Goal: Task Accomplishment & Management: Use online tool/utility

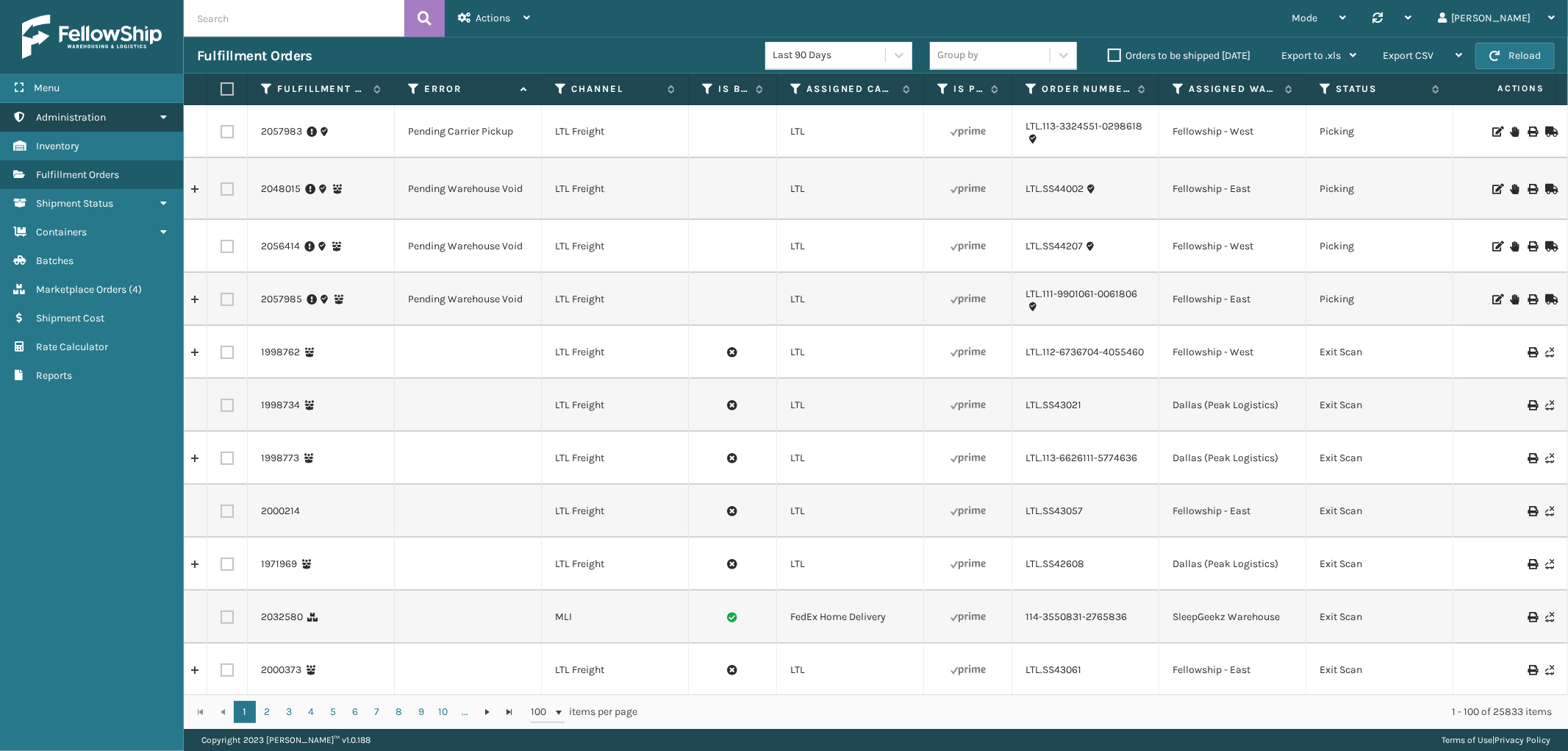
click at [129, 121] on link "Administration" at bounding box center [92, 117] width 183 height 28
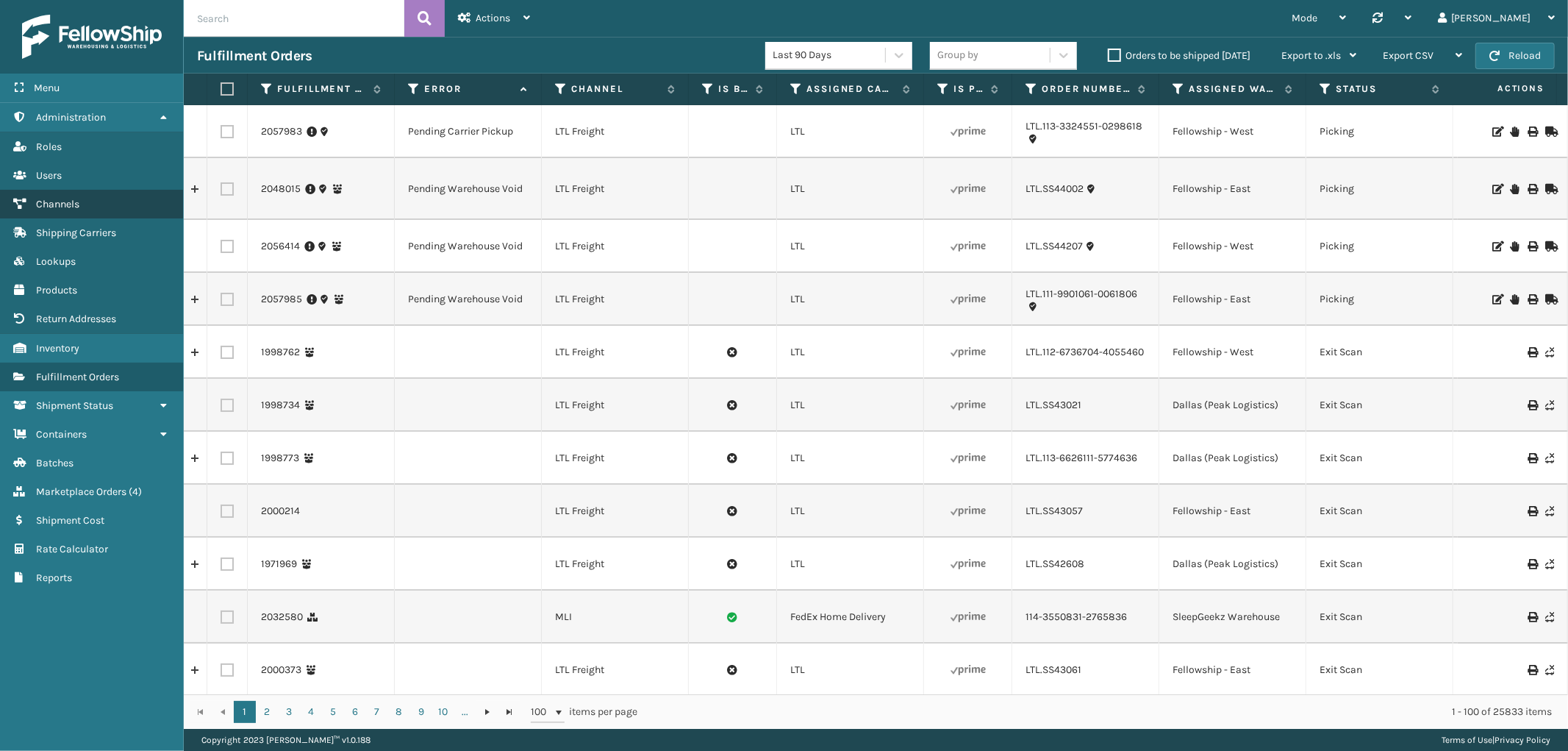
click at [88, 194] on link "Channels" at bounding box center [92, 204] width 183 height 28
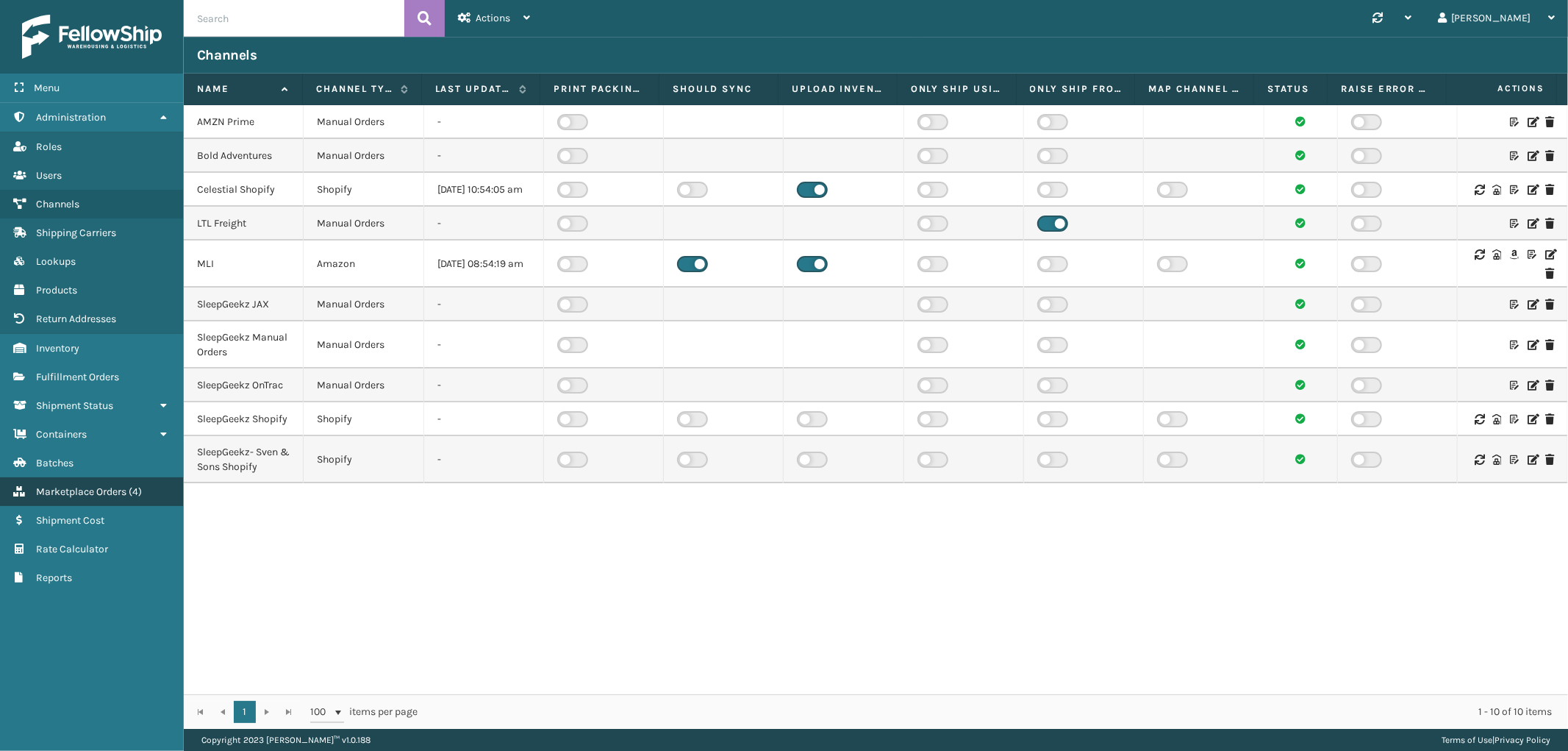
click at [78, 485] on span "Marketplace Orders" at bounding box center [81, 491] width 91 height 12
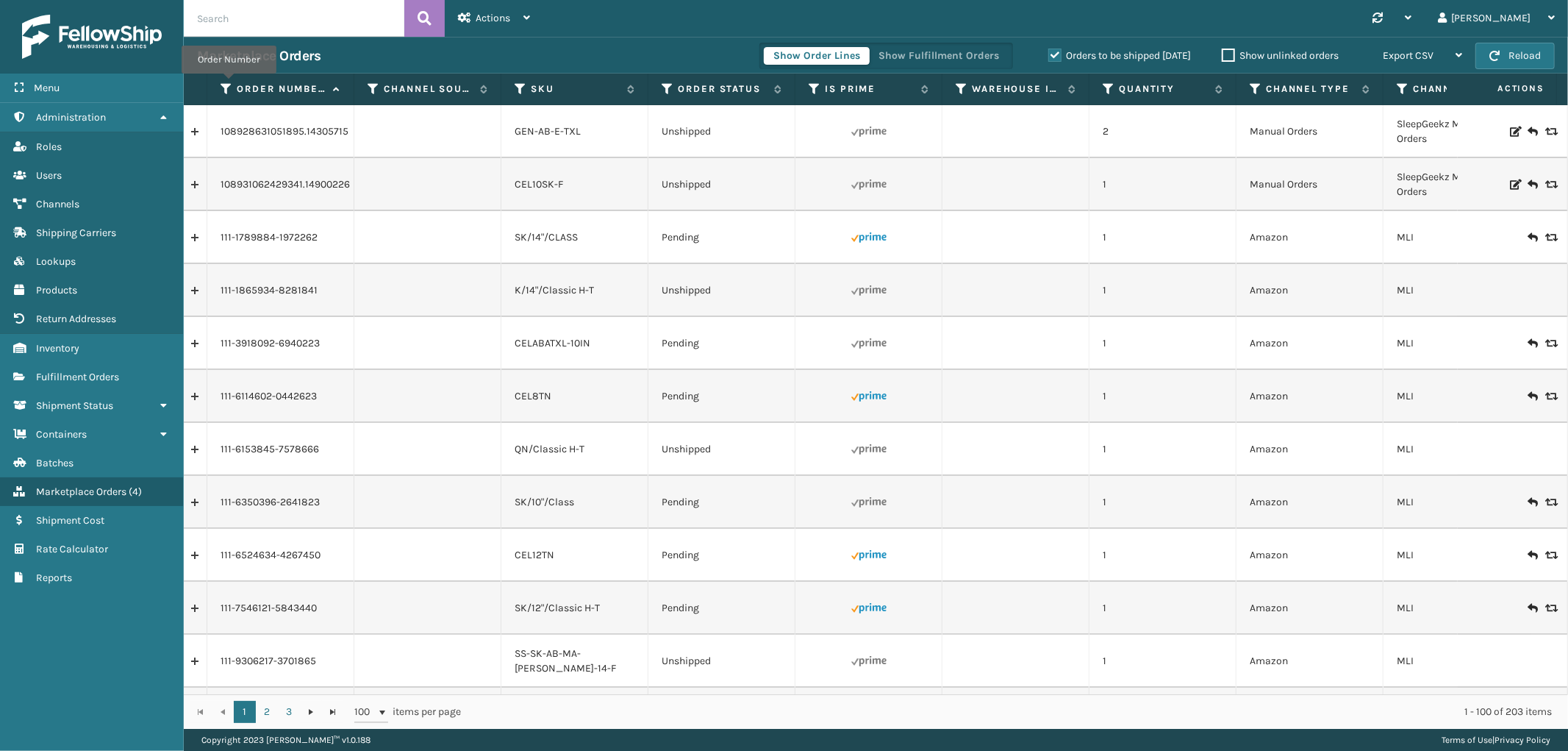
click at [229, 84] on icon at bounding box center [226, 89] width 12 height 13
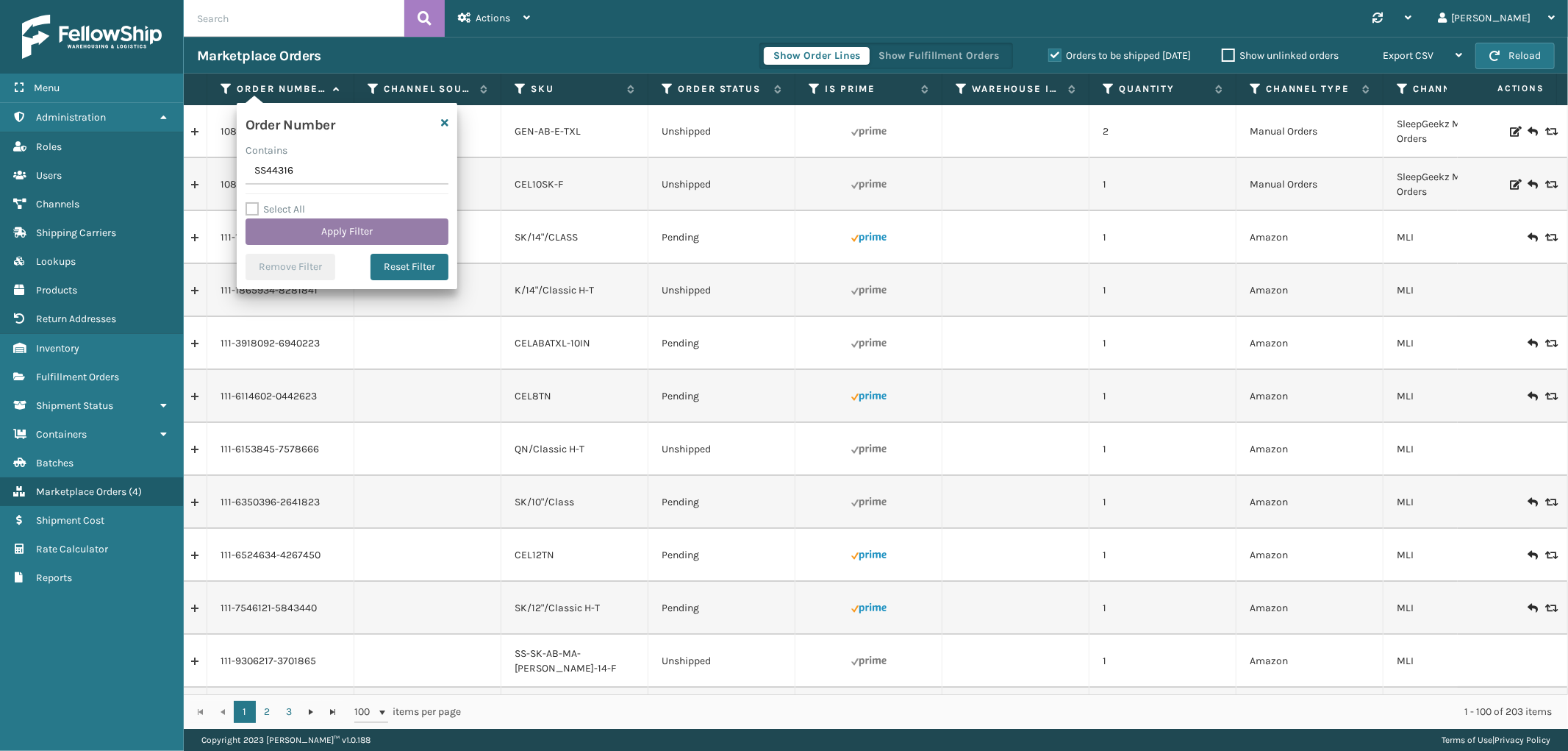
type input "SS44316"
click at [319, 230] on button "Apply Filter" at bounding box center [347, 231] width 203 height 27
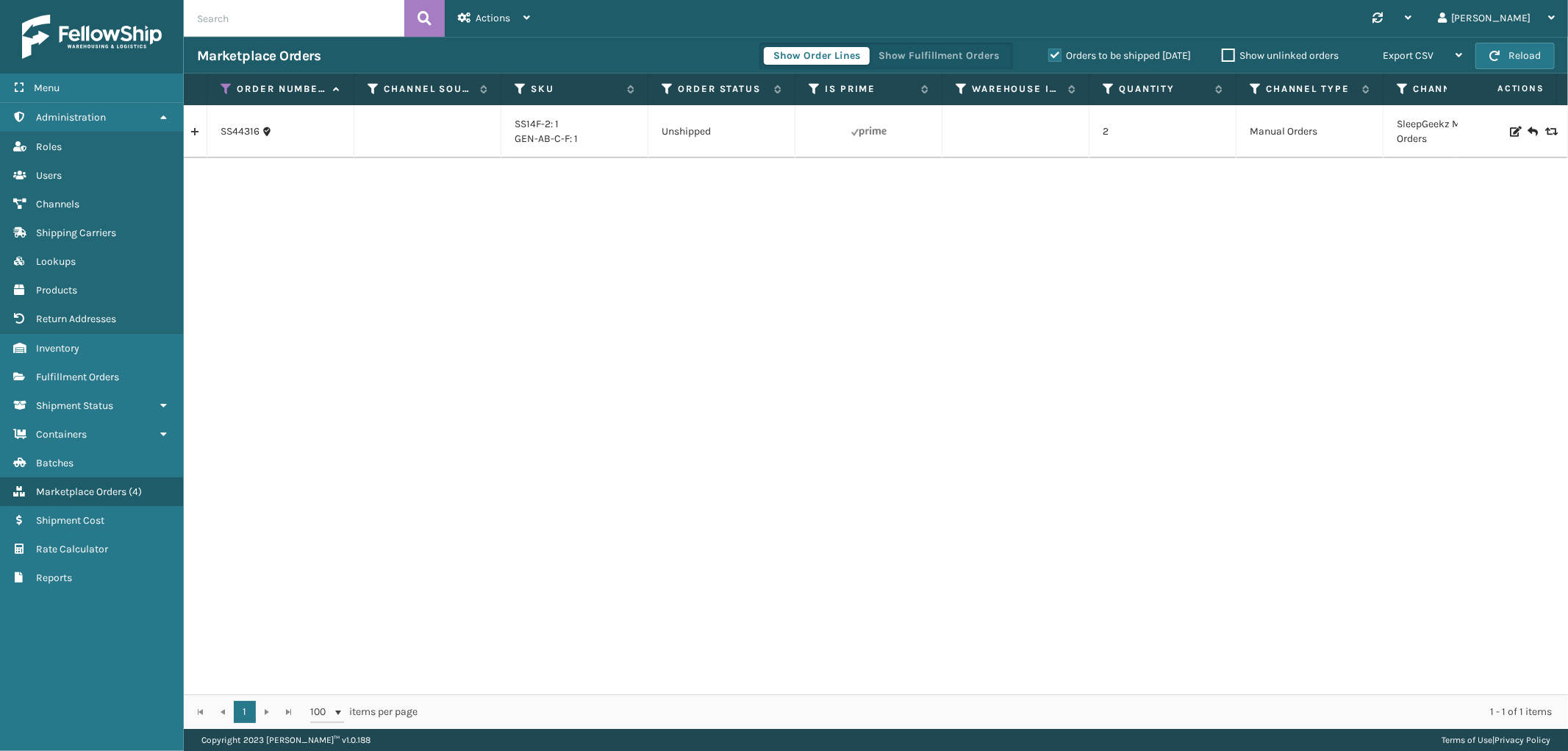
click at [1510, 130] on icon at bounding box center [1515, 132] width 9 height 11
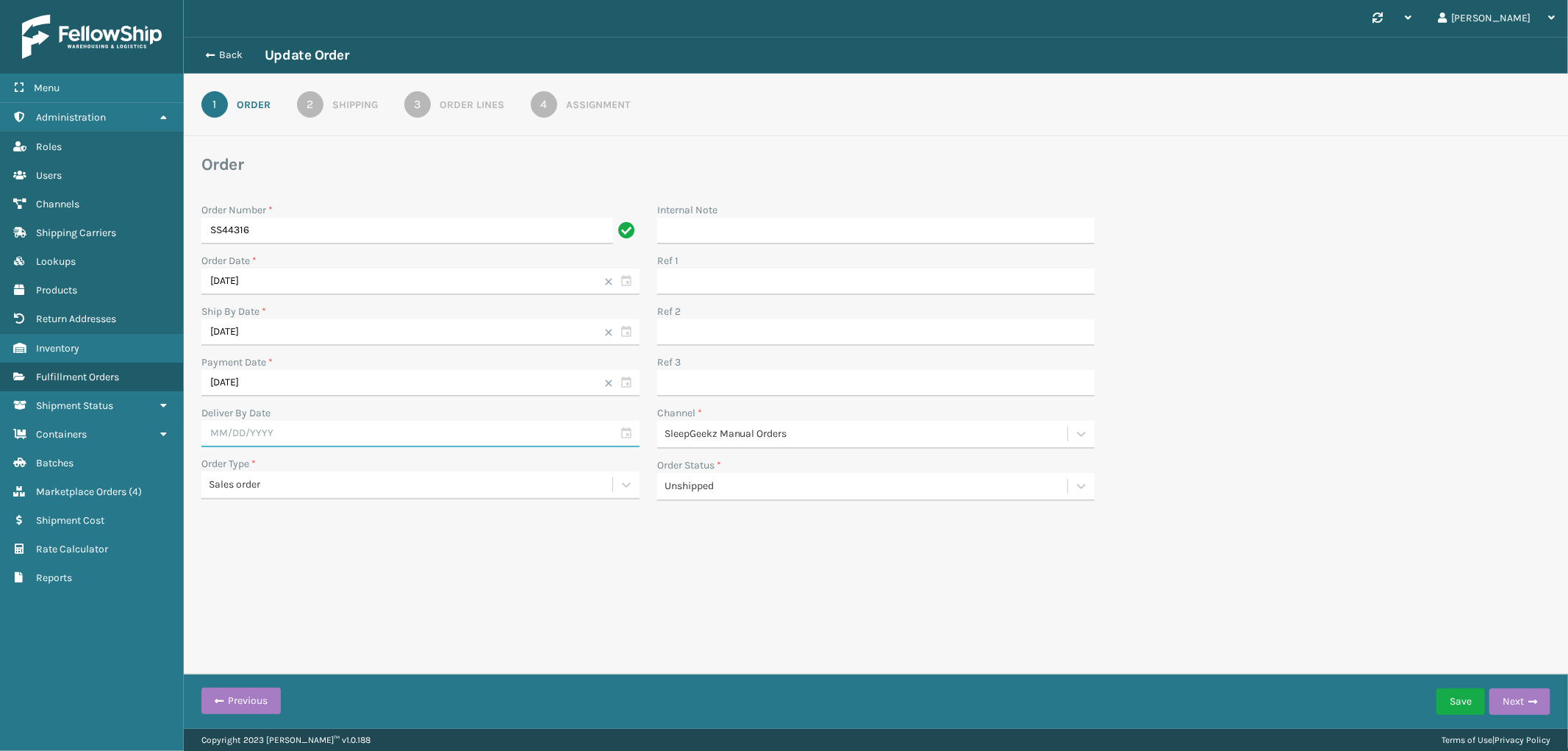
click at [287, 434] on input "text" at bounding box center [420, 434] width 438 height 27
click at [366, 518] on div "6" at bounding box center [369, 518] width 22 height 22
type input "09/06/2025"
click at [1460, 700] on button "Save" at bounding box center [1460, 701] width 49 height 27
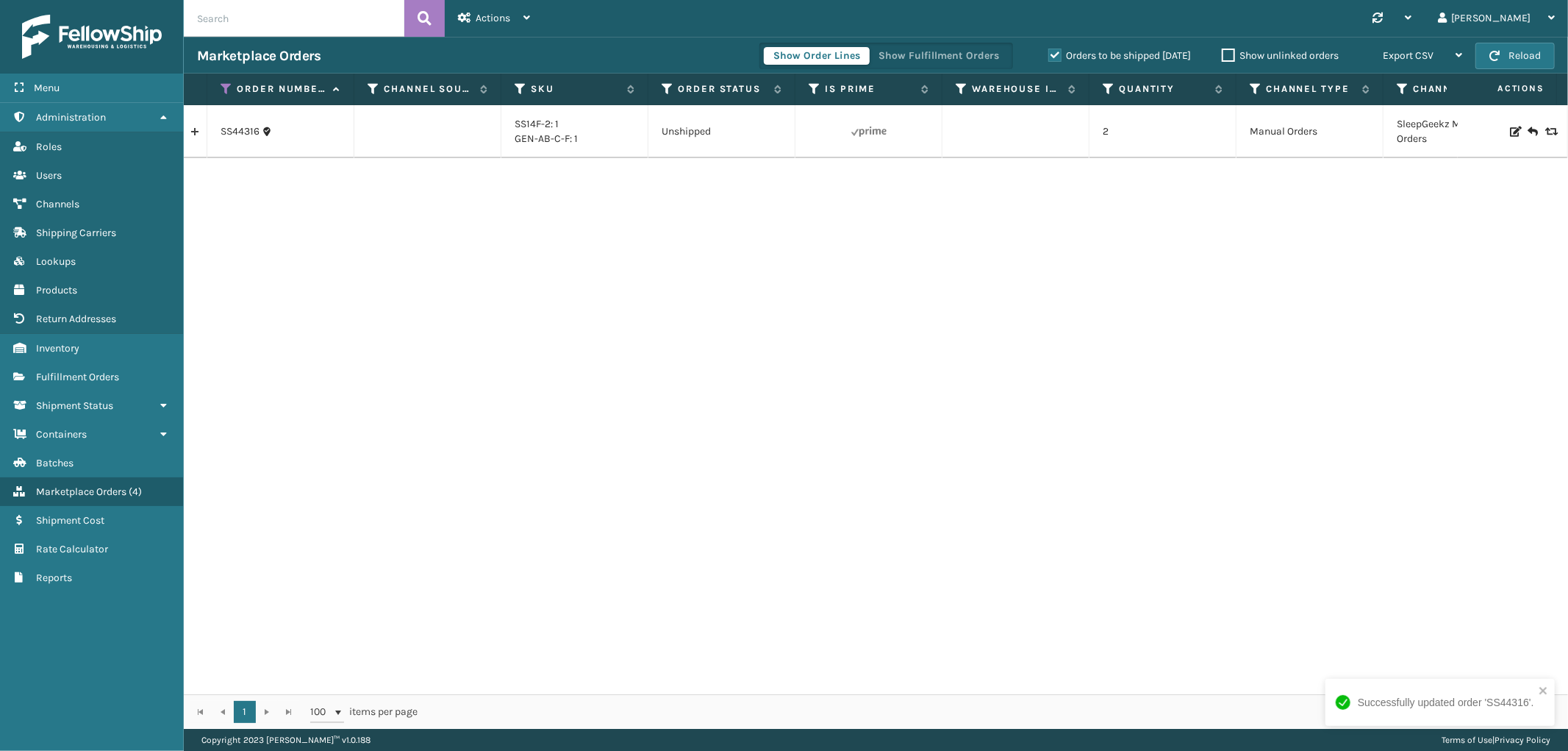
click at [200, 131] on link at bounding box center [196, 132] width 23 height 23
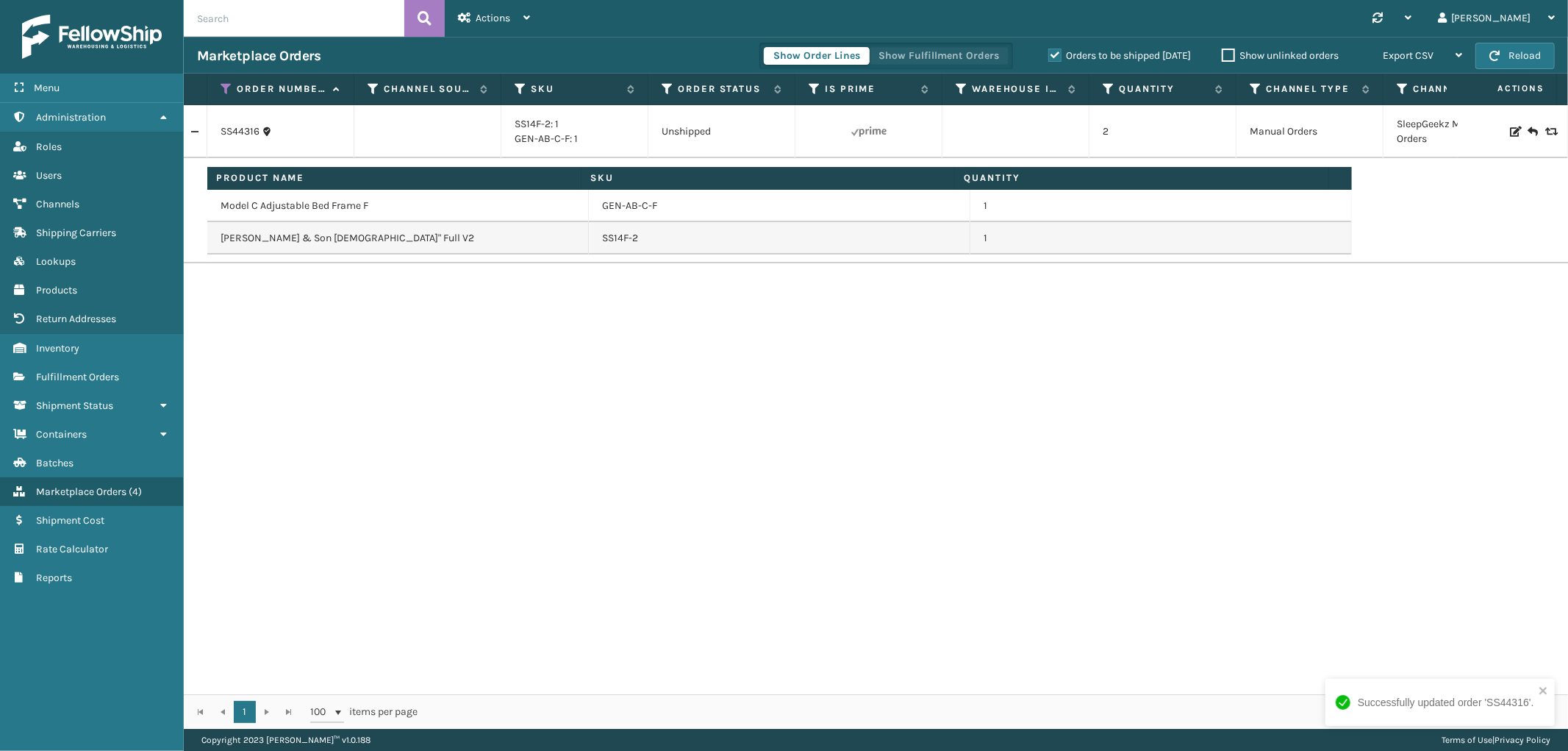
click at [892, 61] on button "Show Fulfillment Orders" at bounding box center [939, 56] width 140 height 18
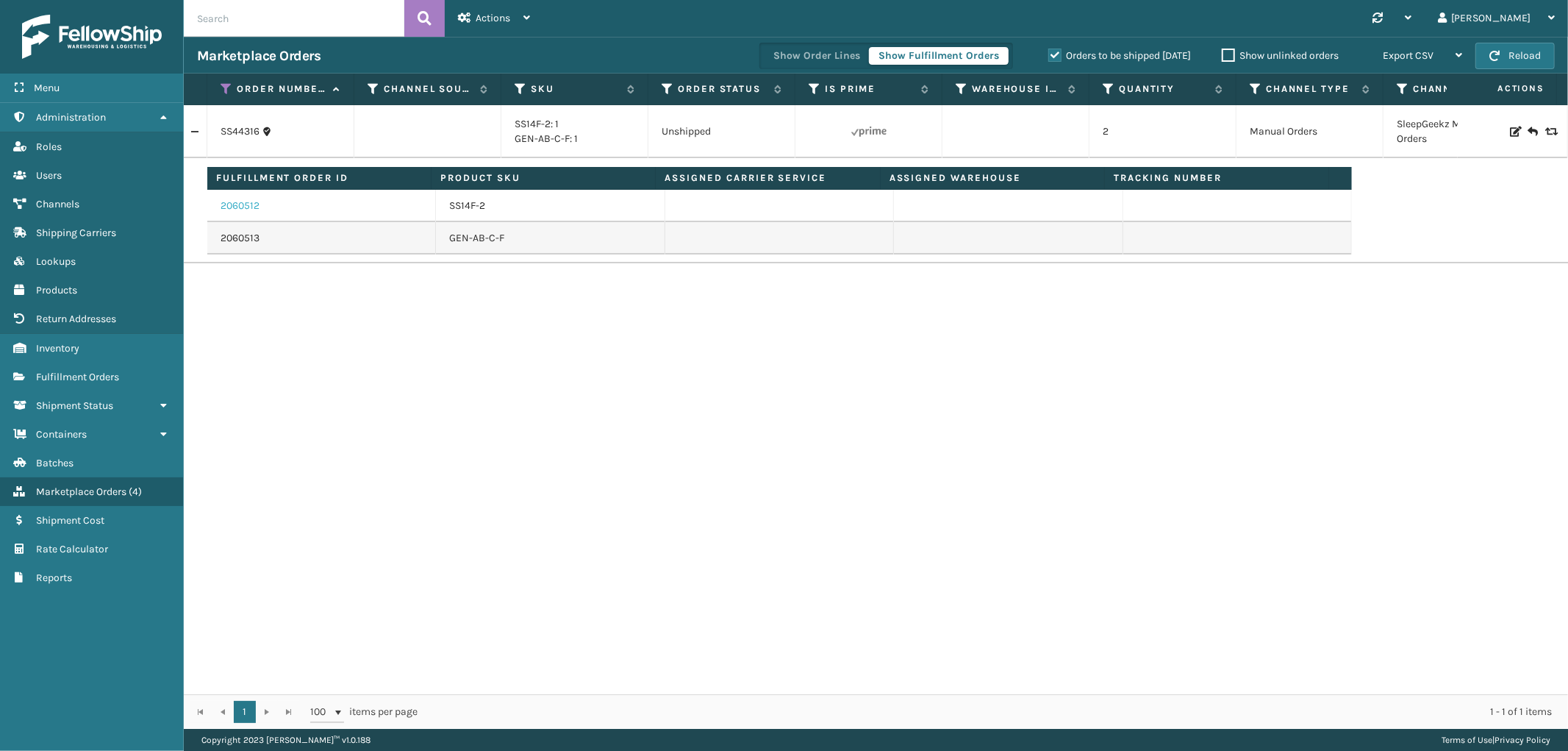
click at [254, 208] on link "2060512" at bounding box center [240, 206] width 39 height 15
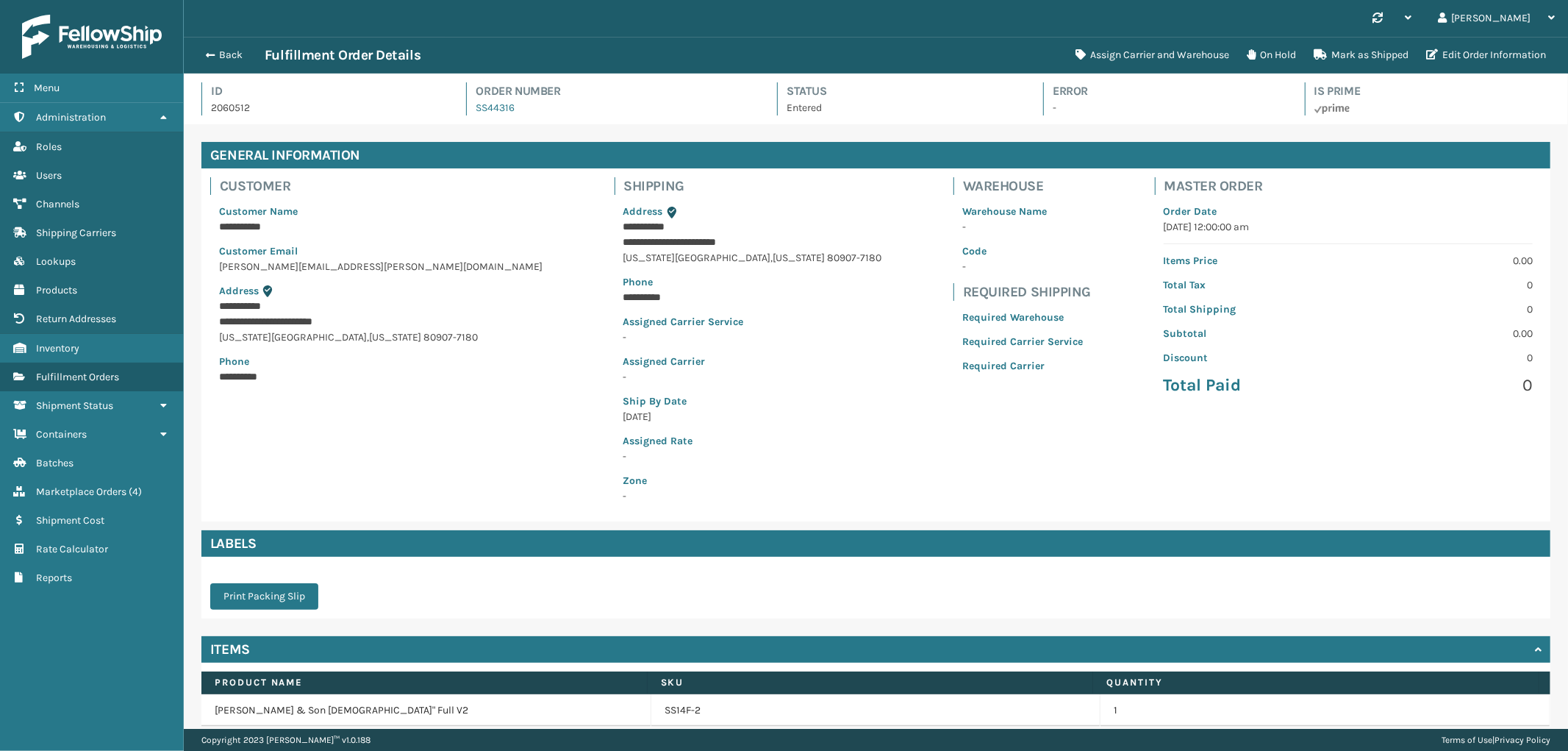
scroll to position [35, 1385]
click at [1151, 54] on button "Assign Carrier and Warehouse" at bounding box center [1152, 54] width 172 height 29
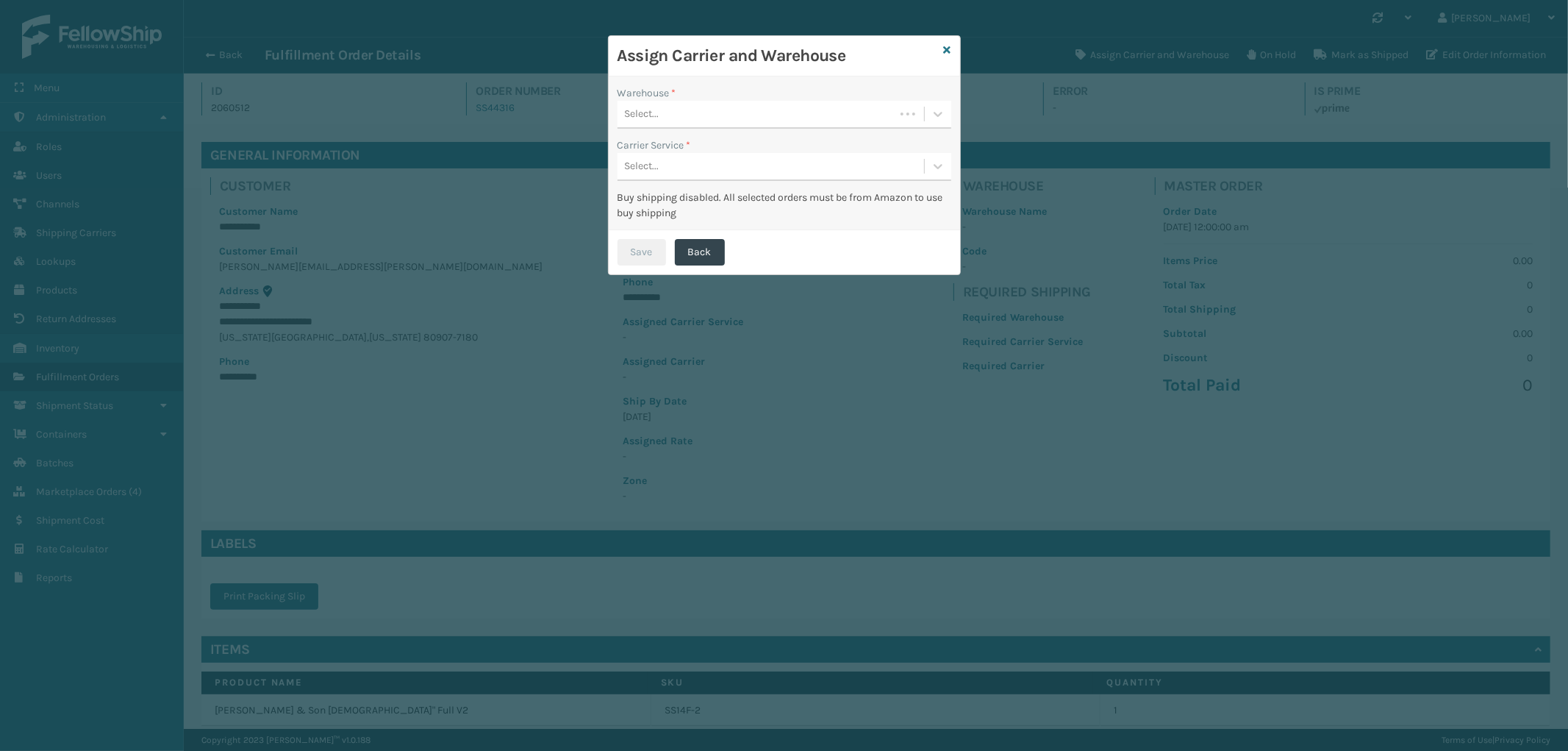
click at [751, 125] on div "Select..." at bounding box center [756, 114] width 277 height 24
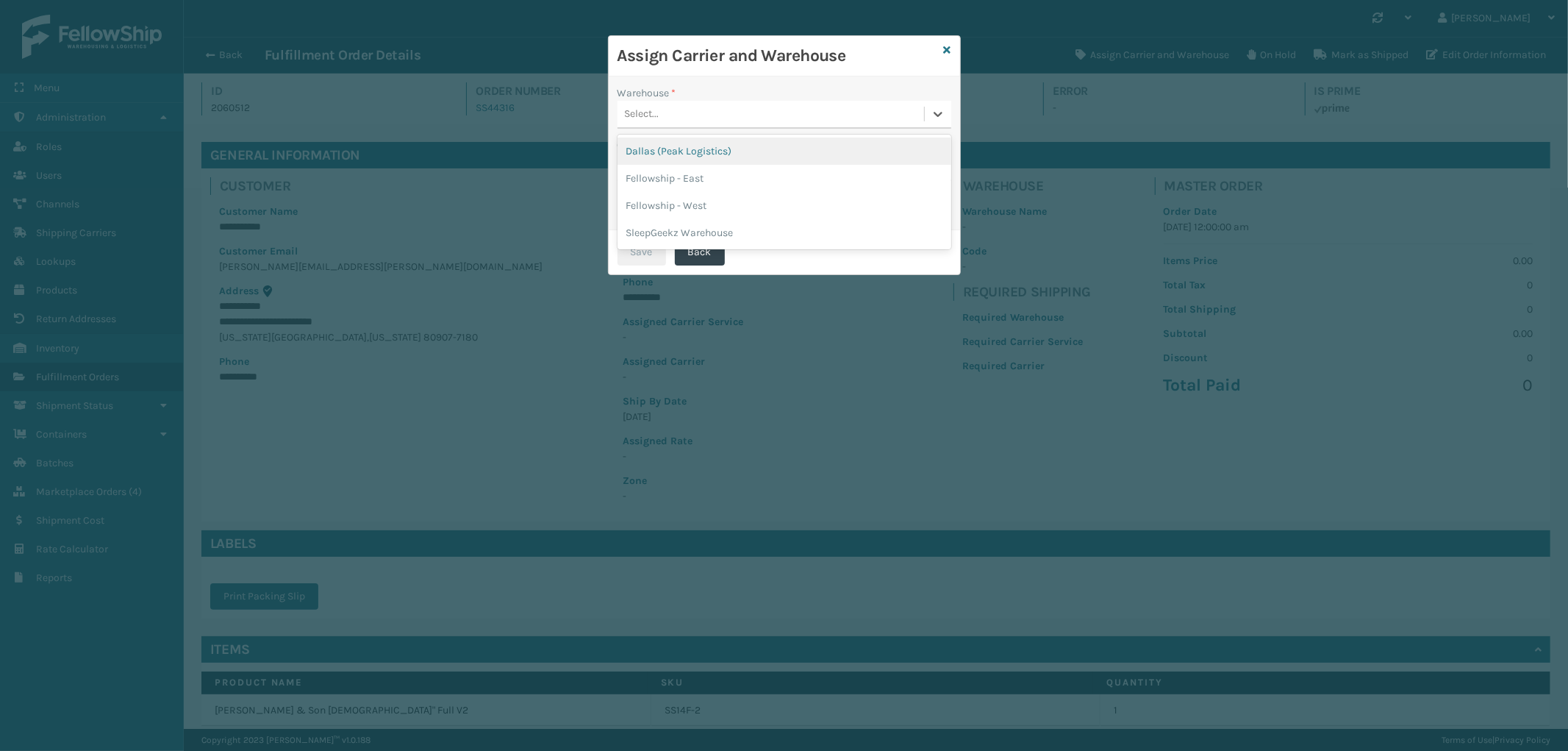
click at [731, 145] on div "Dallas (Peak Logistics)" at bounding box center [784, 151] width 334 height 28
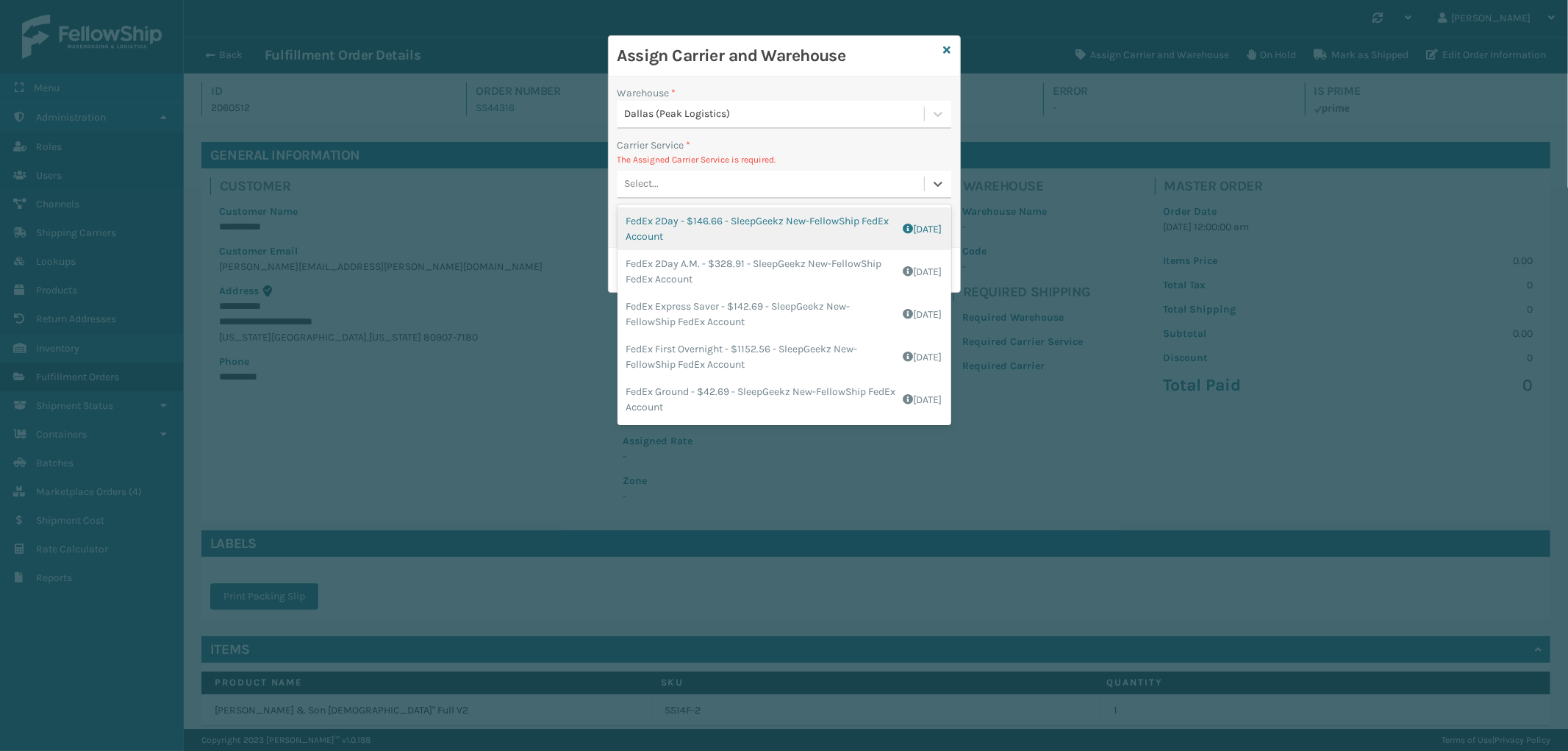
click at [741, 195] on div "Select..." at bounding box center [771, 183] width 307 height 24
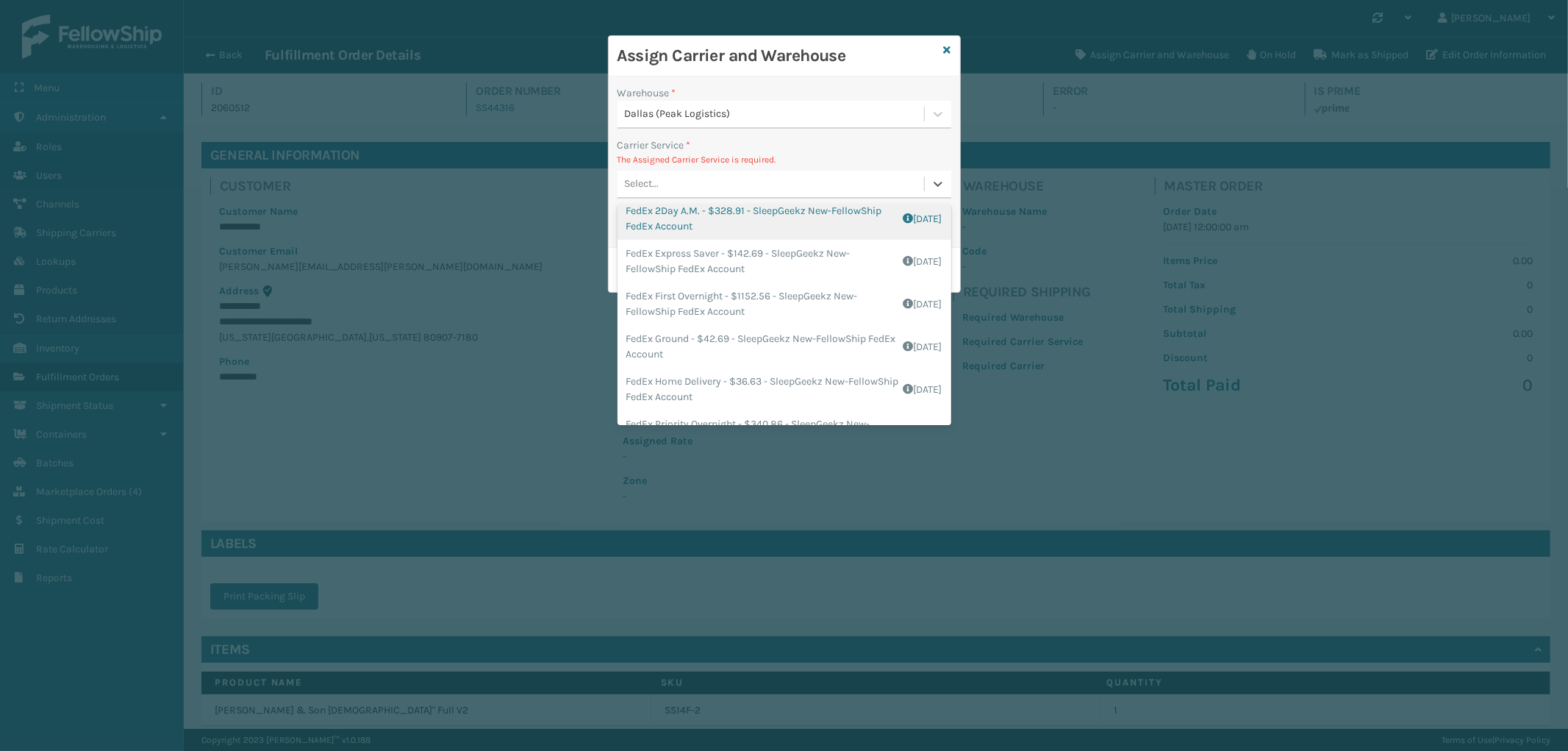
scroll to position [82, 0]
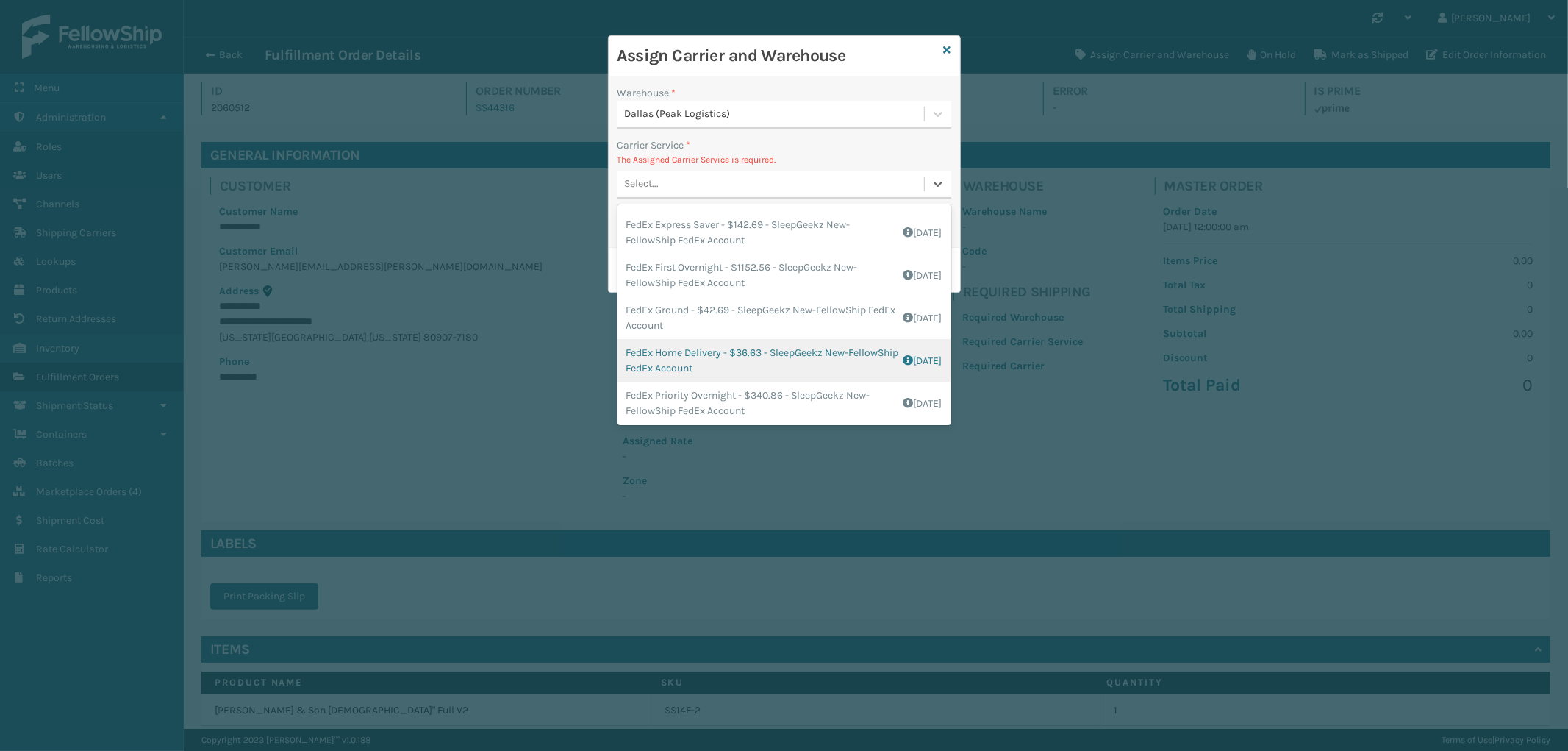
click at [757, 358] on div "FedEx Home Delivery - $36.63 - SleepGeekz New-FellowShip FedEx Account Shipping…" at bounding box center [784, 360] width 334 height 43
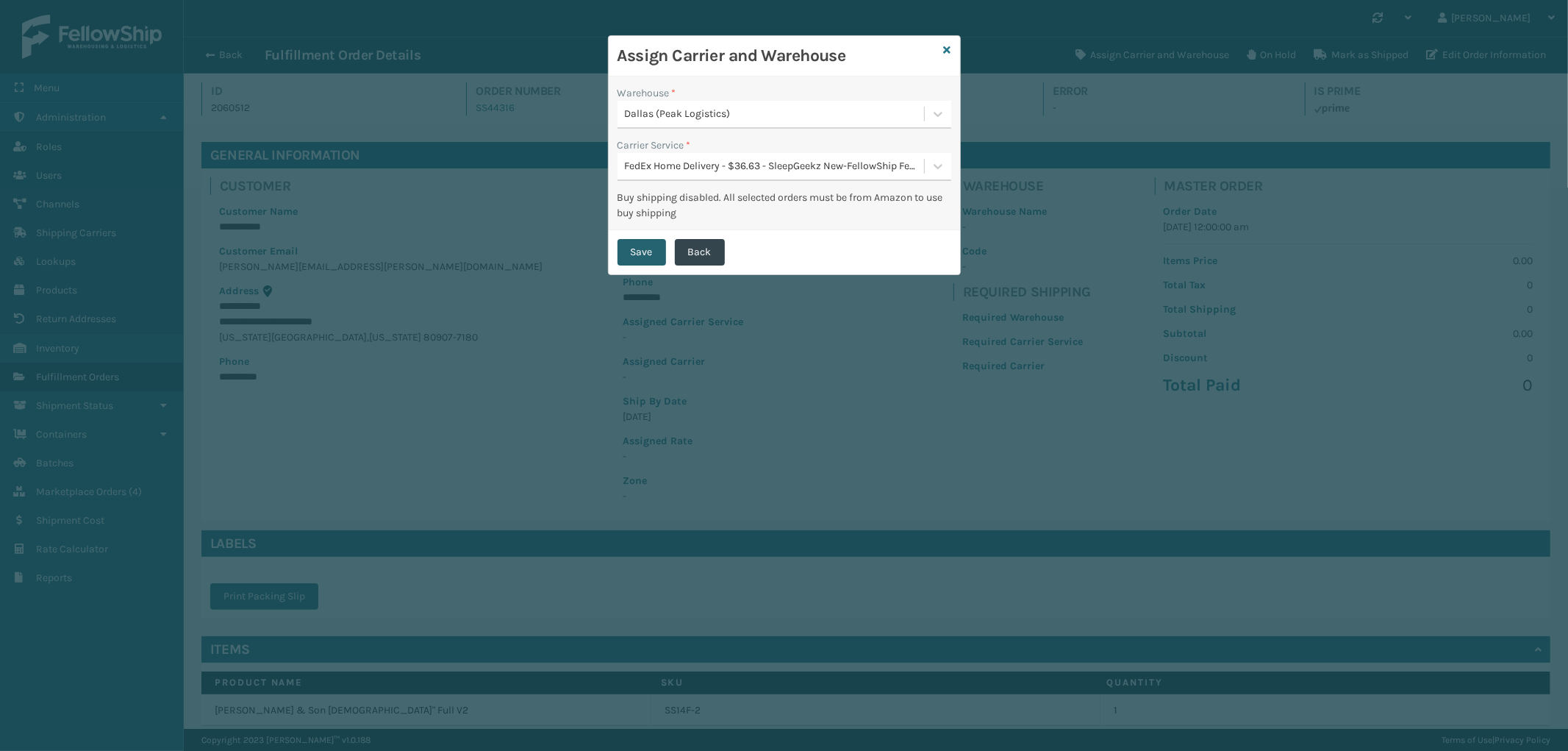
click at [656, 250] on button "Save" at bounding box center [642, 253] width 49 height 27
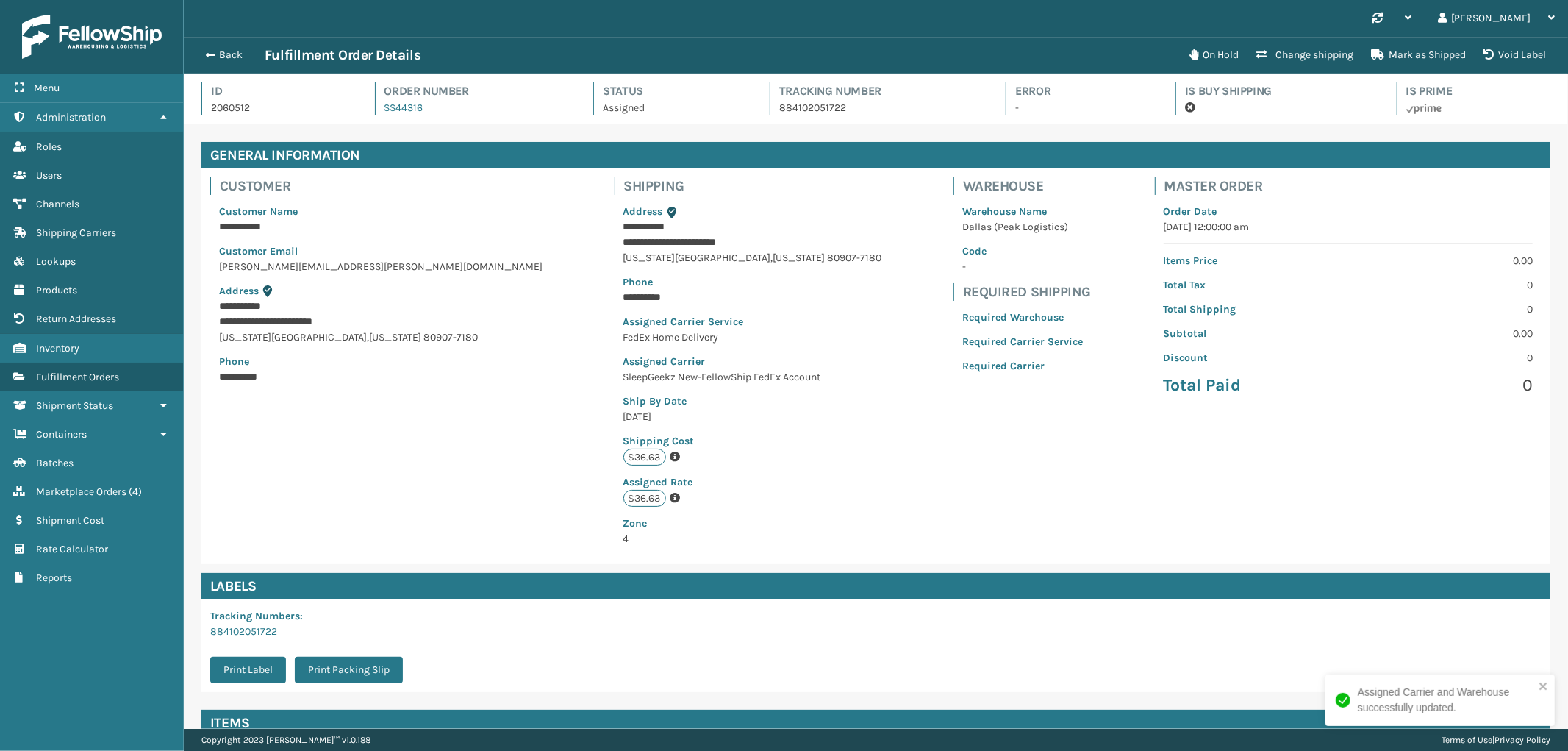
scroll to position [35, 1385]
click at [237, 49] on button "Back" at bounding box center [230, 55] width 68 height 13
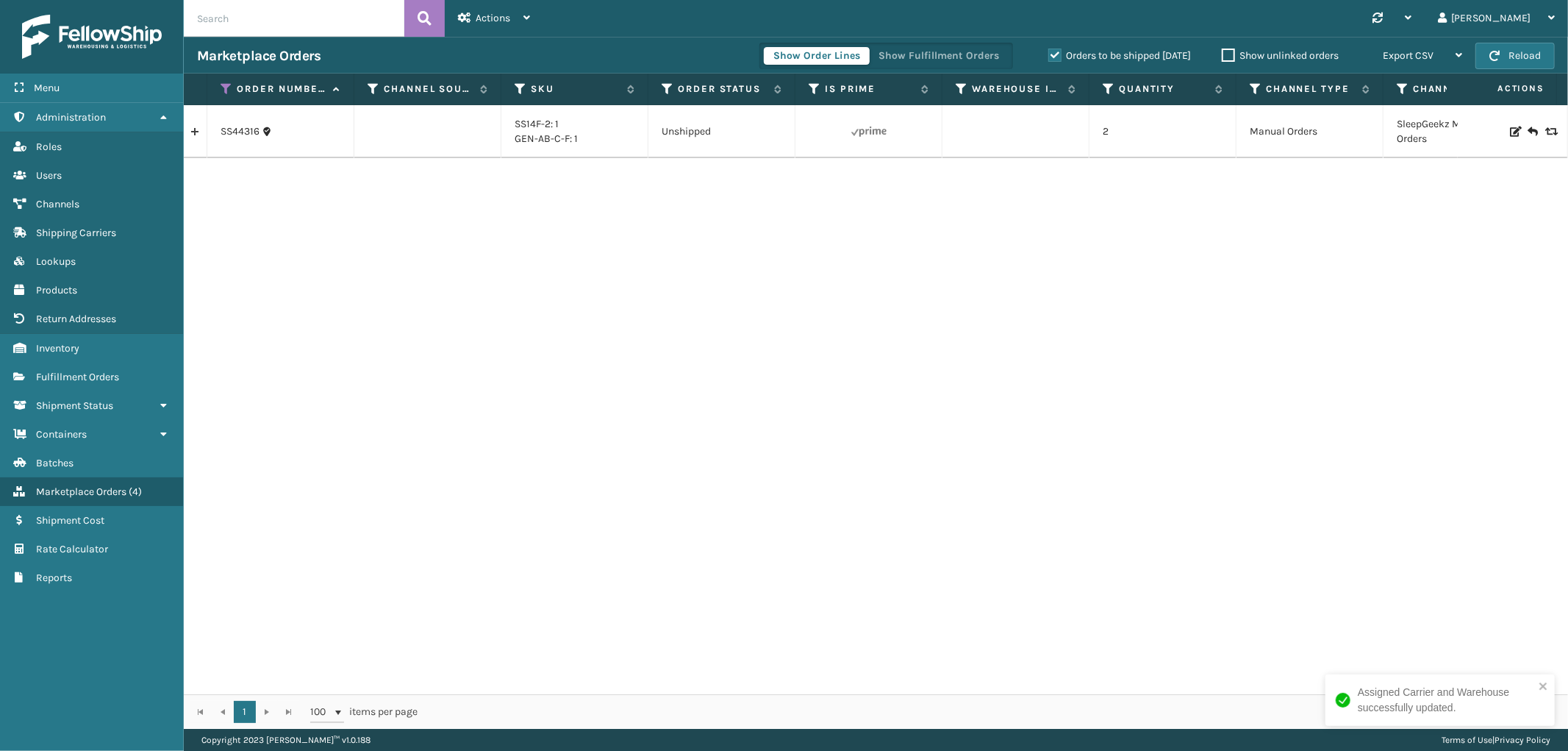
click at [196, 130] on link at bounding box center [196, 132] width 23 height 23
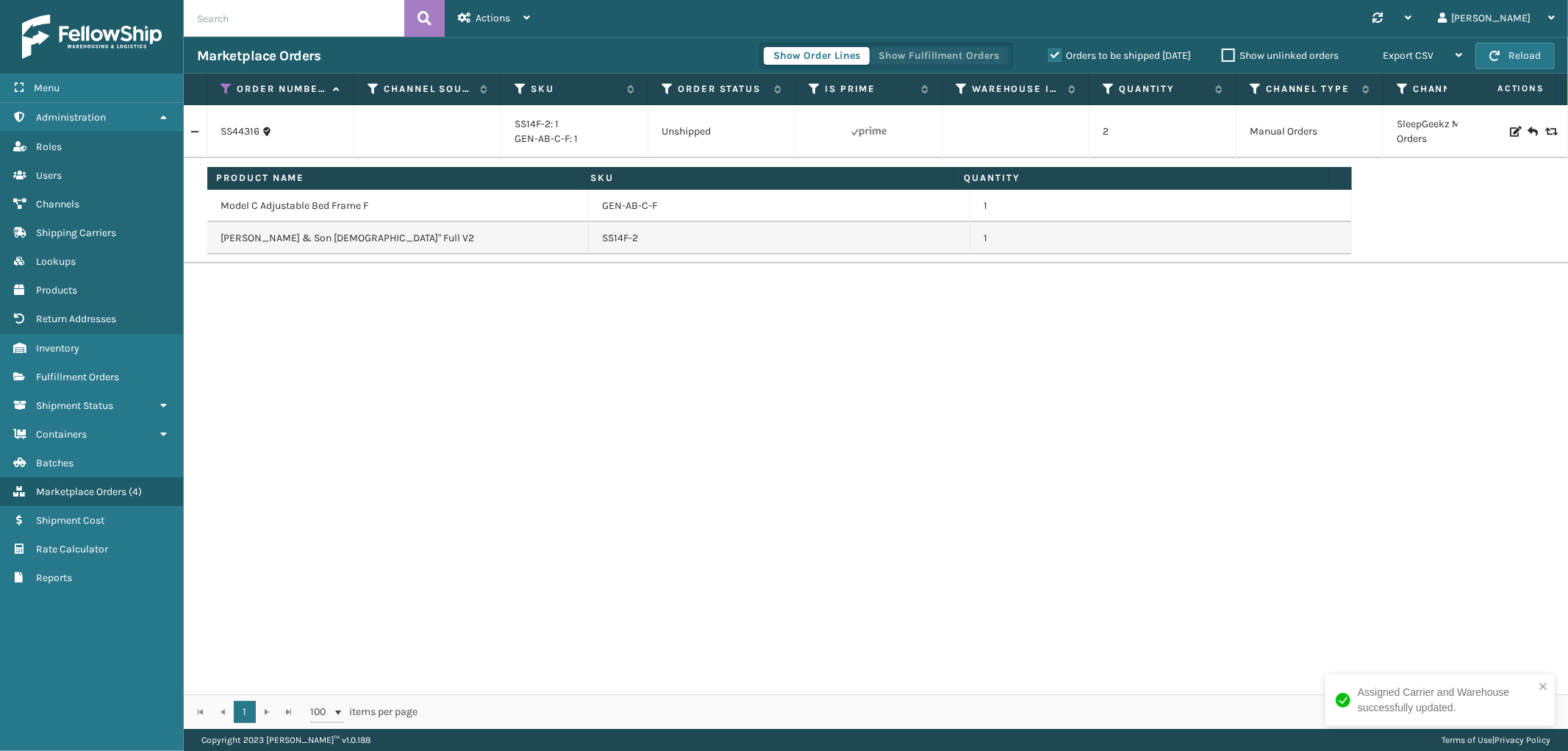
click at [907, 61] on button "Show Fulfillment Orders" at bounding box center [939, 56] width 140 height 18
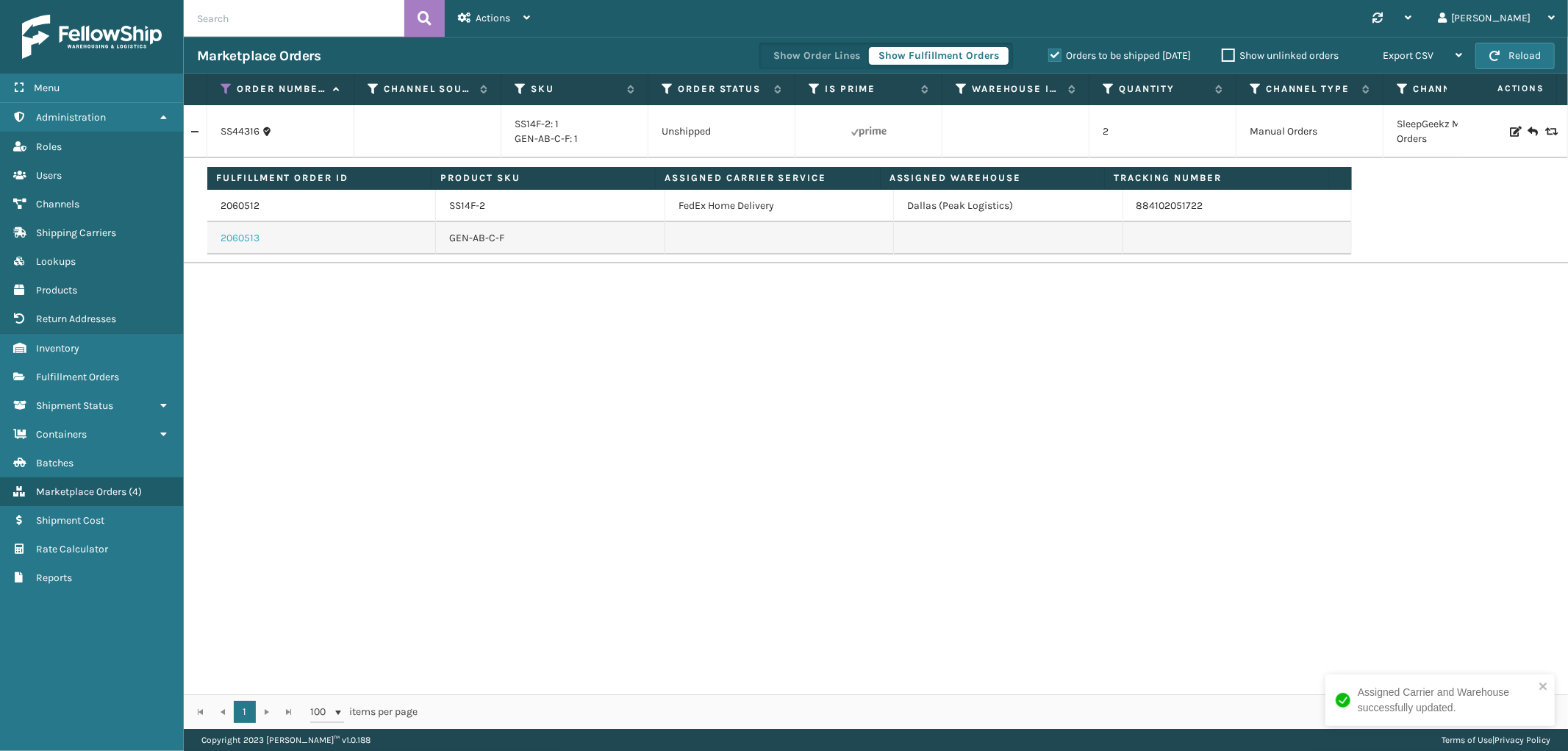
click at [246, 238] on link "2060513" at bounding box center [240, 238] width 39 height 15
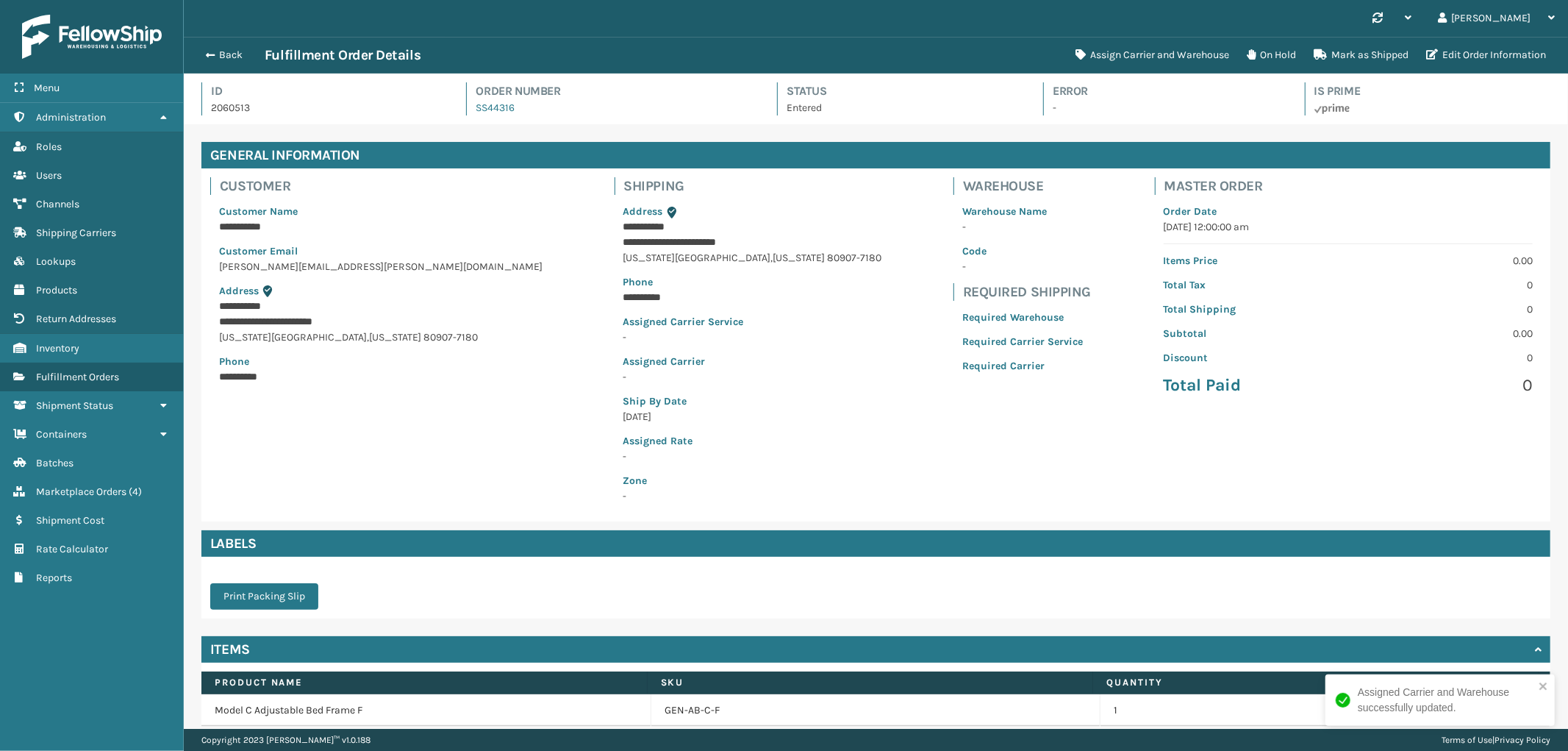
scroll to position [35, 1385]
click at [1195, 42] on button "Assign Carrier and Warehouse" at bounding box center [1152, 54] width 172 height 29
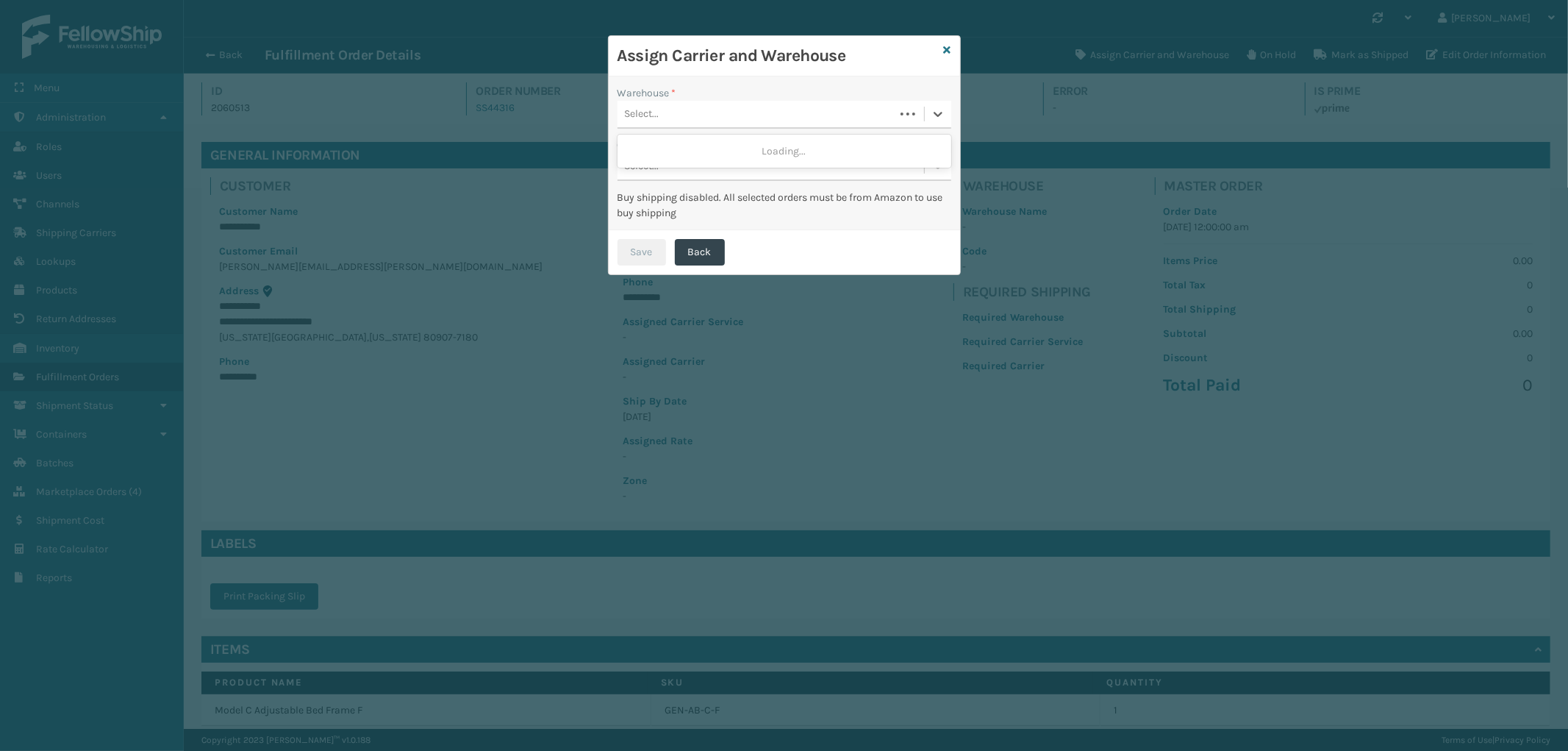
click at [732, 107] on div "Select..." at bounding box center [756, 114] width 277 height 24
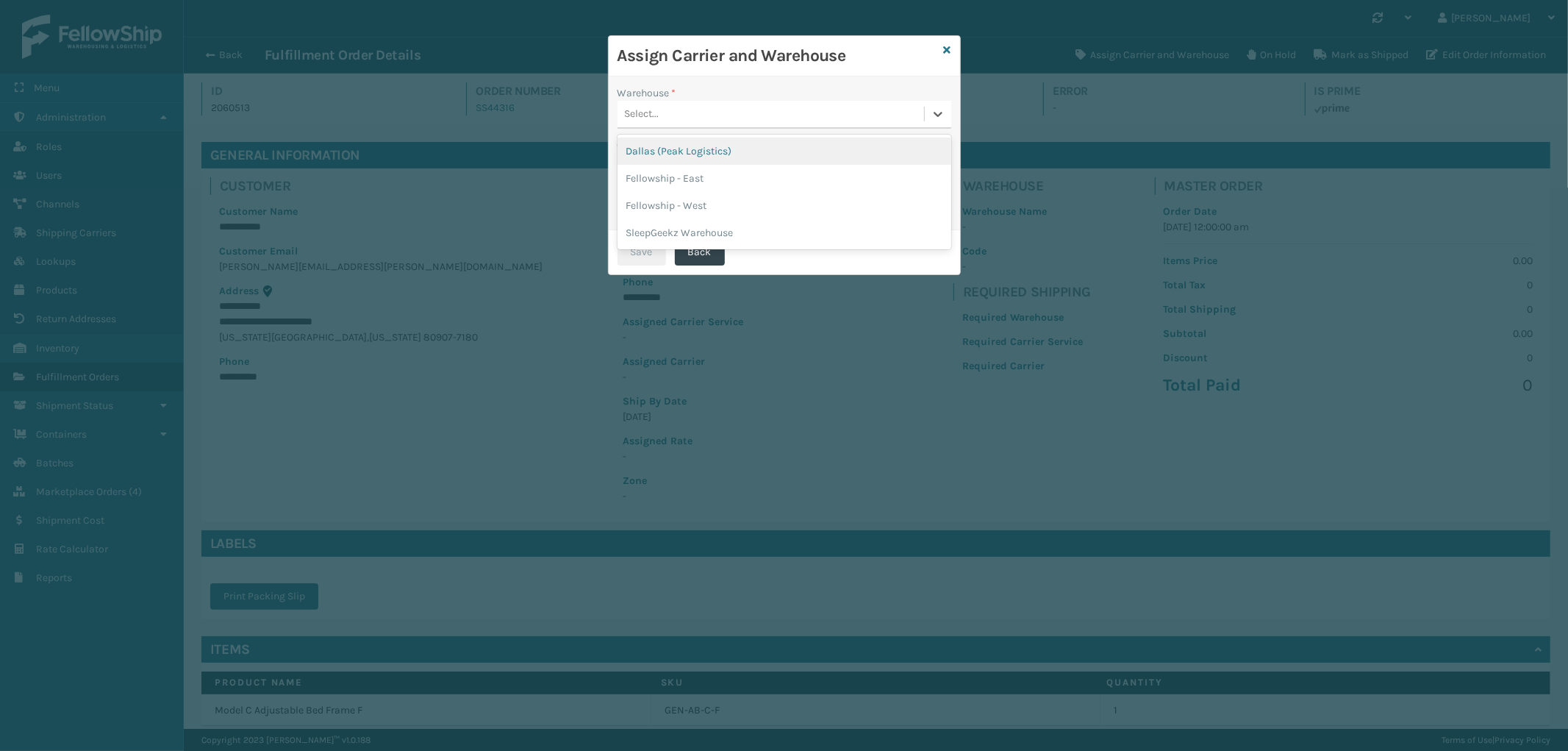
click at [691, 146] on div "Dallas (Peak Logistics)" at bounding box center [784, 151] width 334 height 28
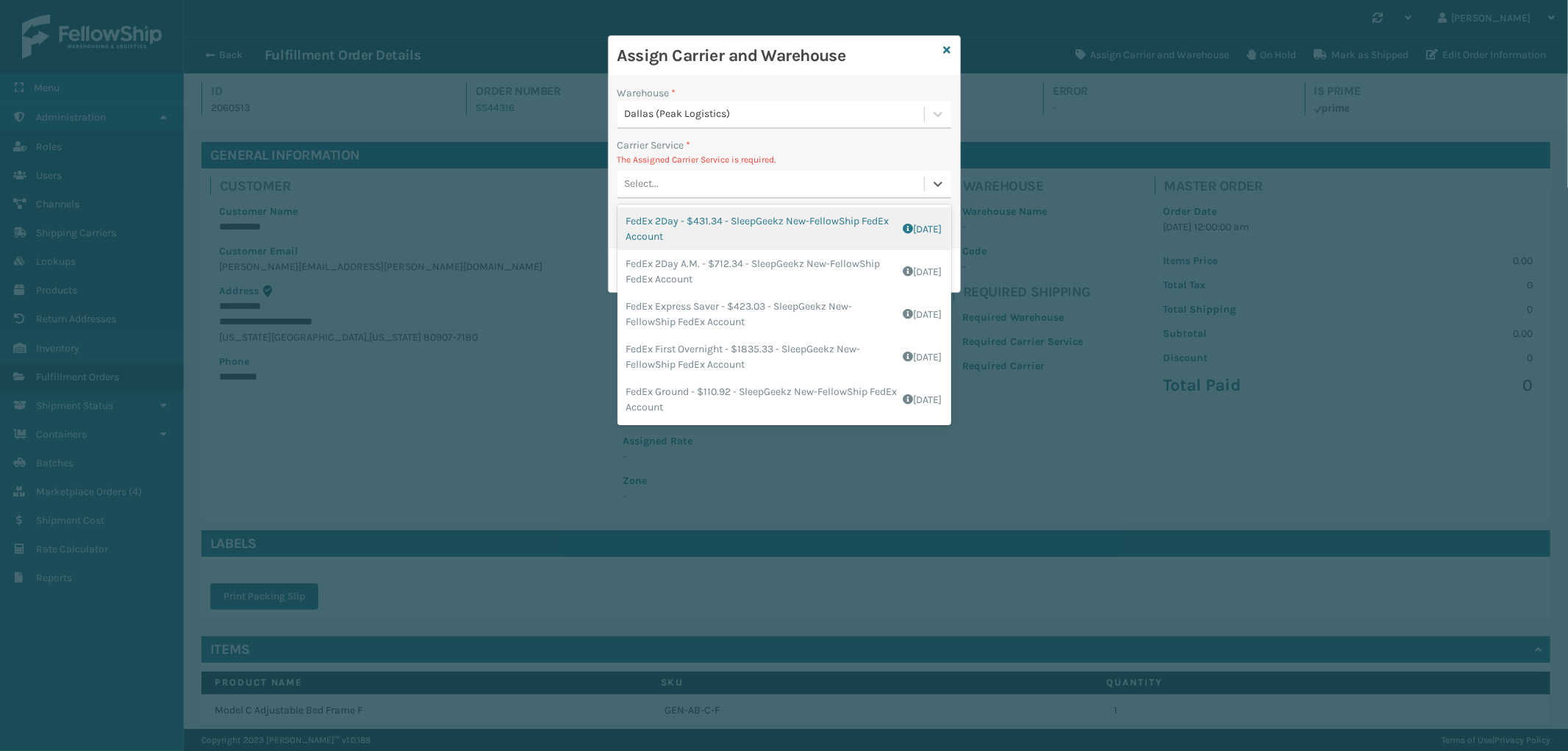
click at [729, 194] on div "Select..." at bounding box center [771, 183] width 307 height 24
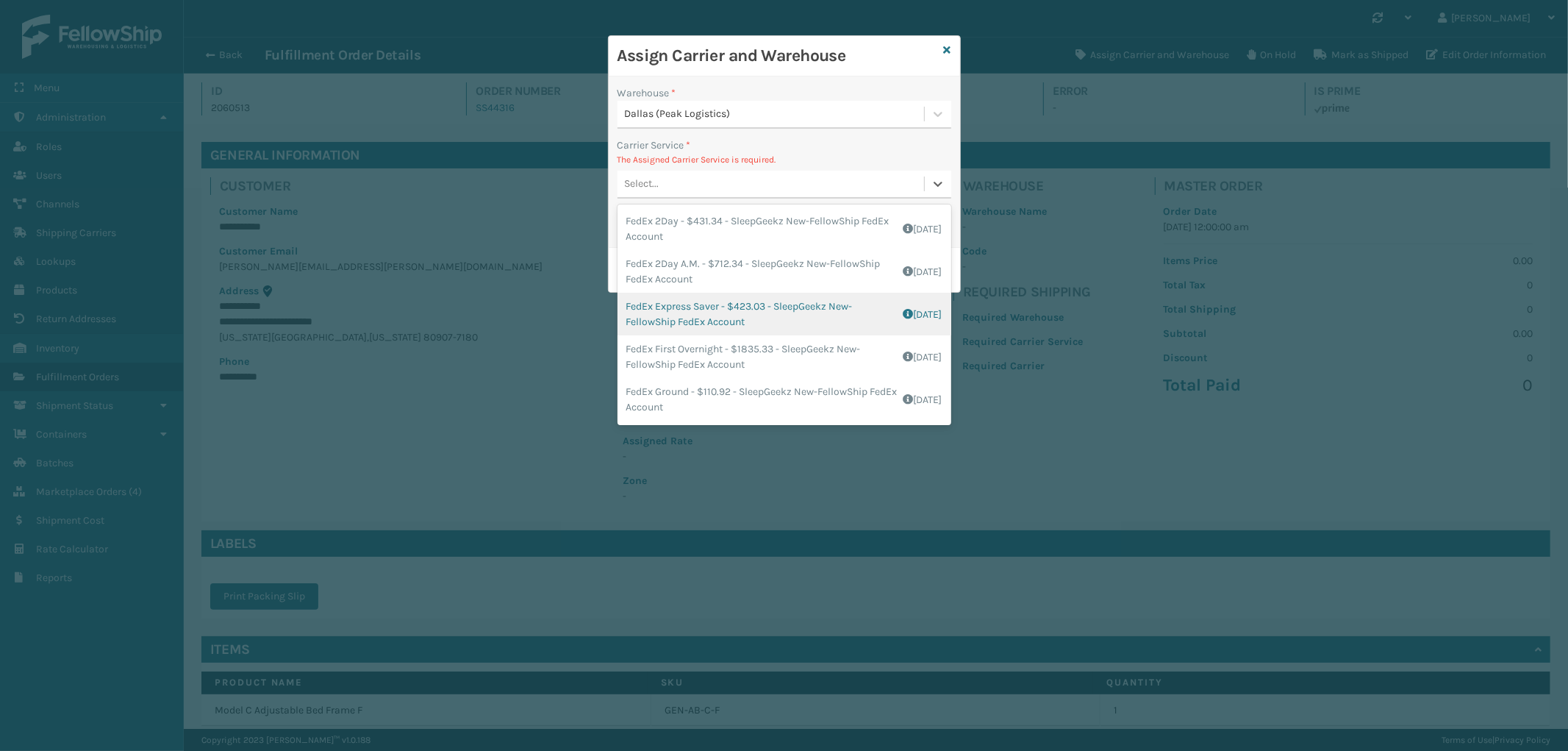
scroll to position [82, 0]
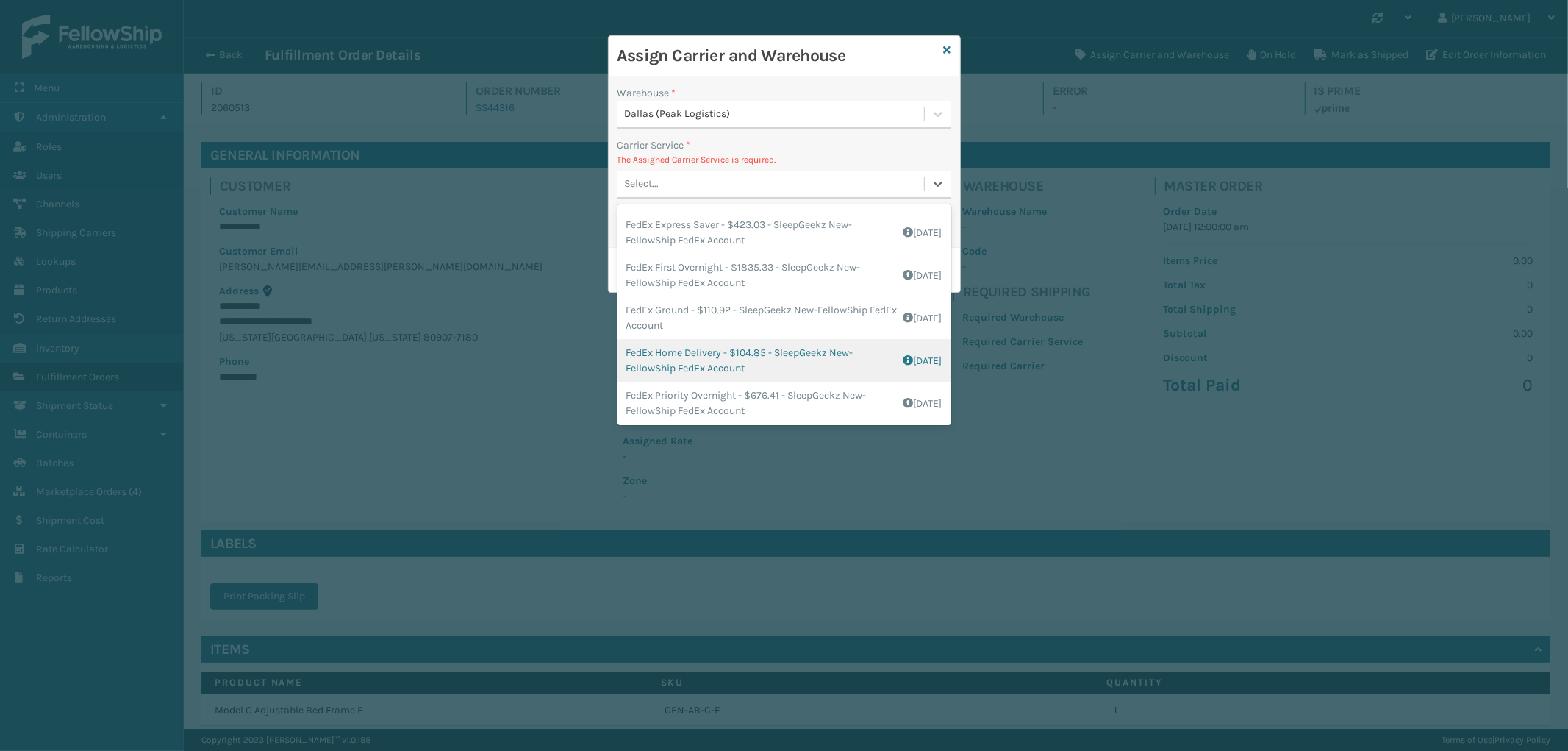
click at [792, 371] on div "FedEx Home Delivery - $104.85 - SleepGeekz New-FellowShip FedEx Account Shippin…" at bounding box center [784, 360] width 334 height 43
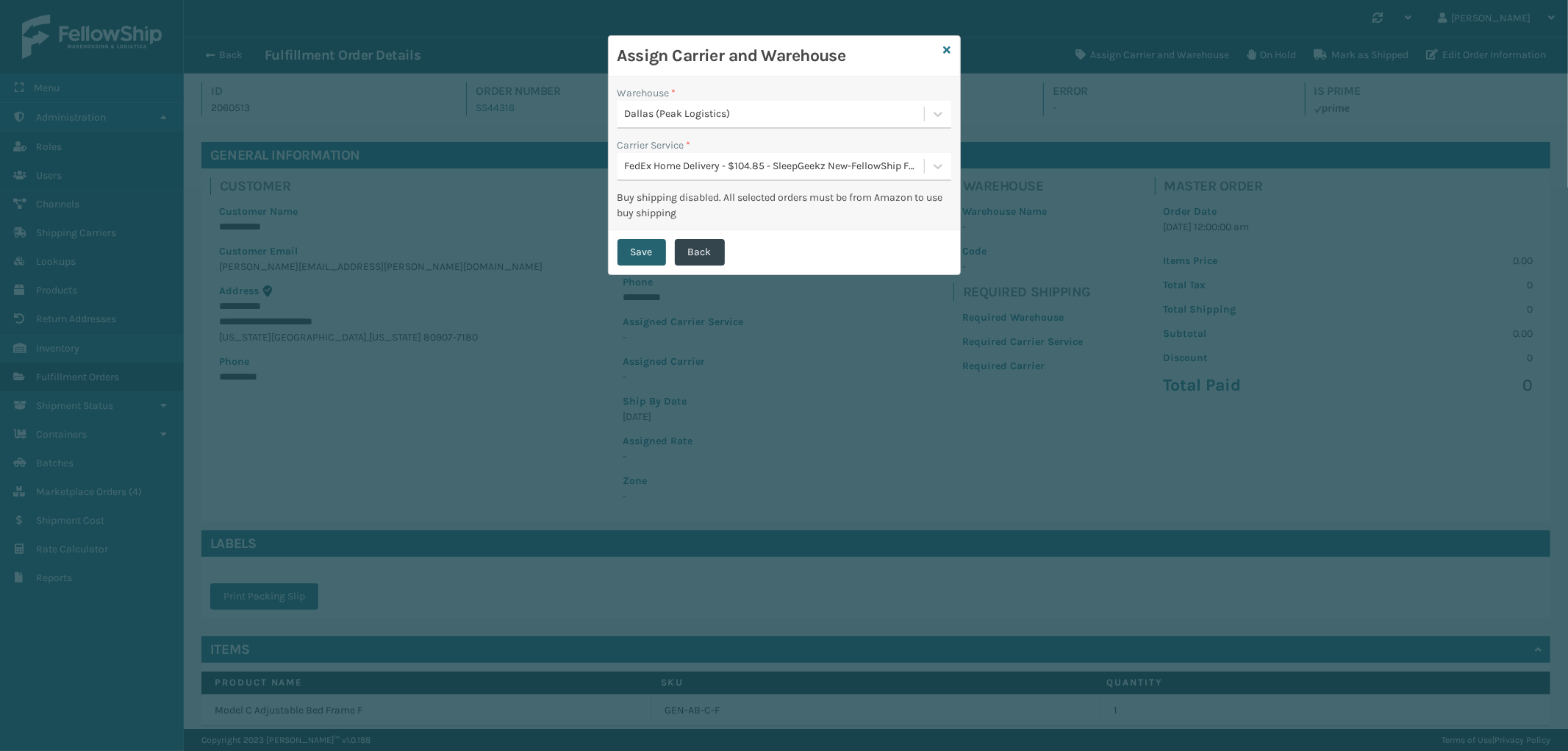
click at [640, 254] on button "Save" at bounding box center [642, 253] width 49 height 27
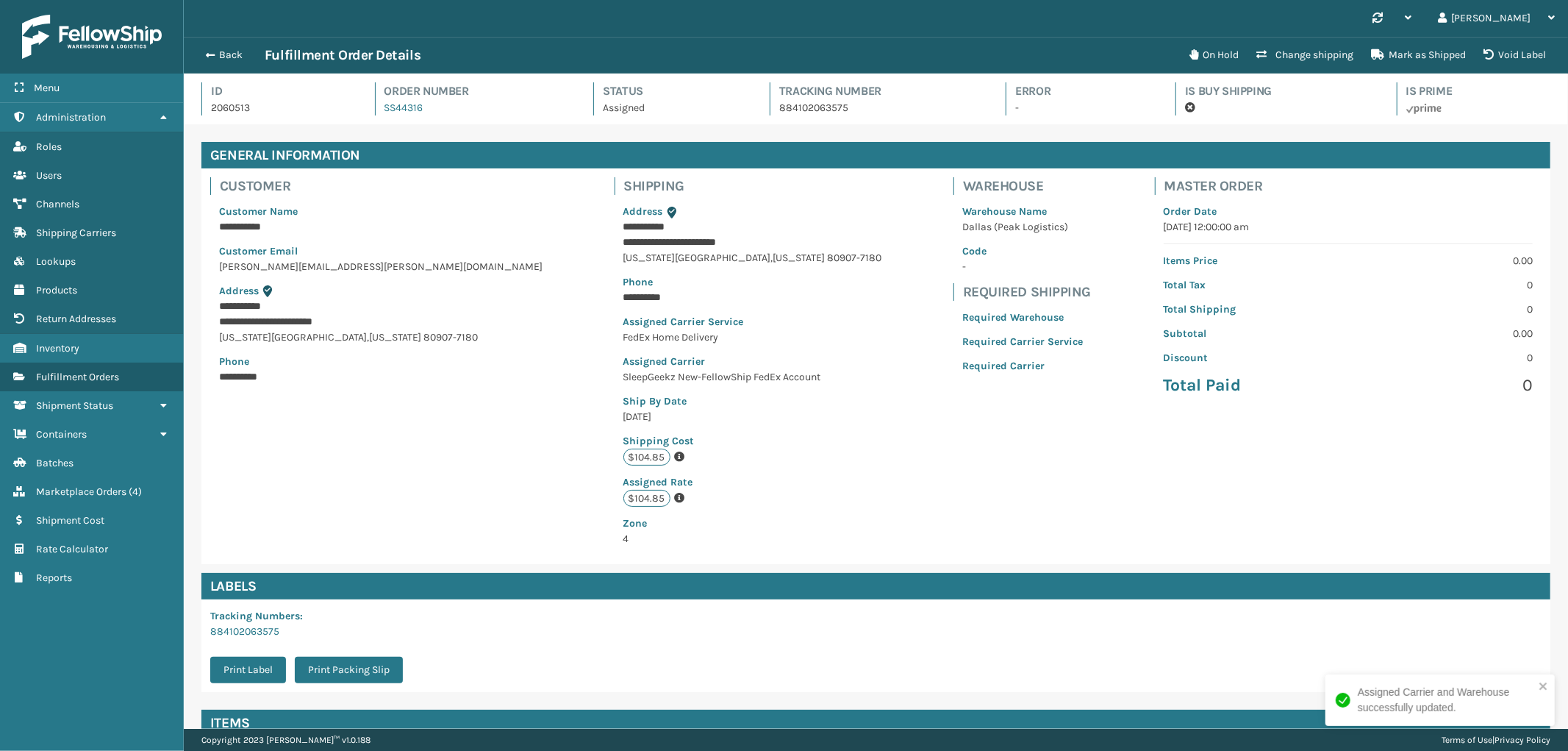
scroll to position [35, 1385]
